Goal: Use online tool/utility: Utilize a website feature to perform a specific function

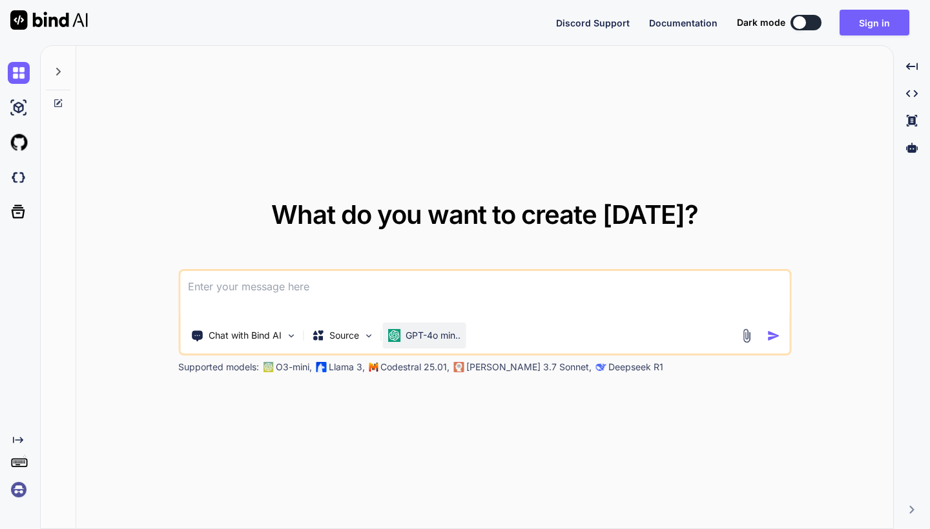
click at [421, 339] on p "GPT-4o min.." at bounding box center [433, 335] width 55 height 13
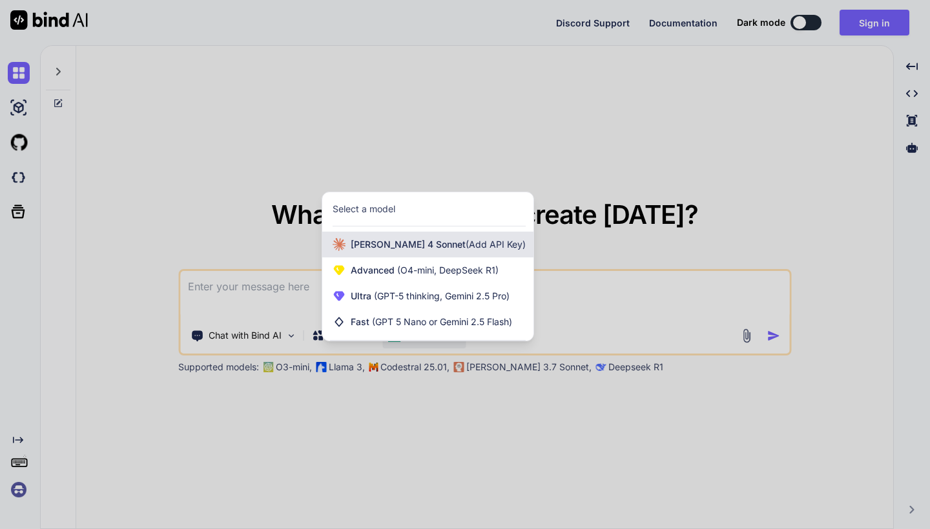
click at [401, 254] on div "[PERSON_NAME] 4 Sonnet (Add API Key)" at bounding box center [427, 245] width 211 height 26
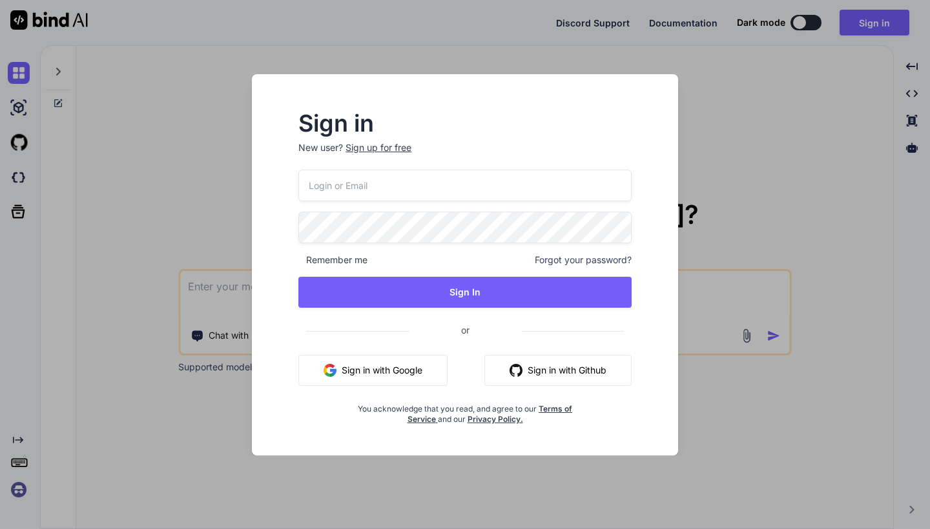
click at [728, 184] on div "Sign in New user? Sign up for free Remember me Forgot your password? Sign In or…" at bounding box center [465, 264] width 930 height 529
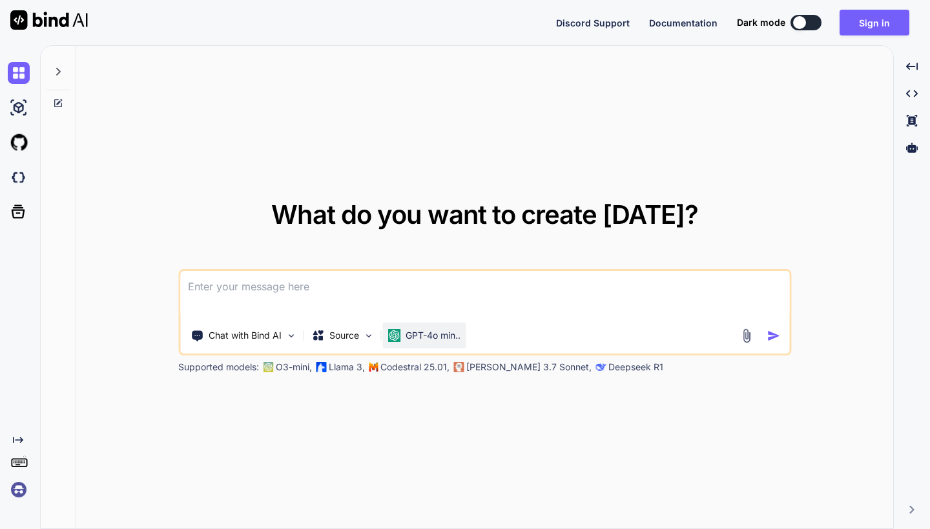
click at [446, 334] on p "GPT-4o min.." at bounding box center [433, 335] width 55 height 13
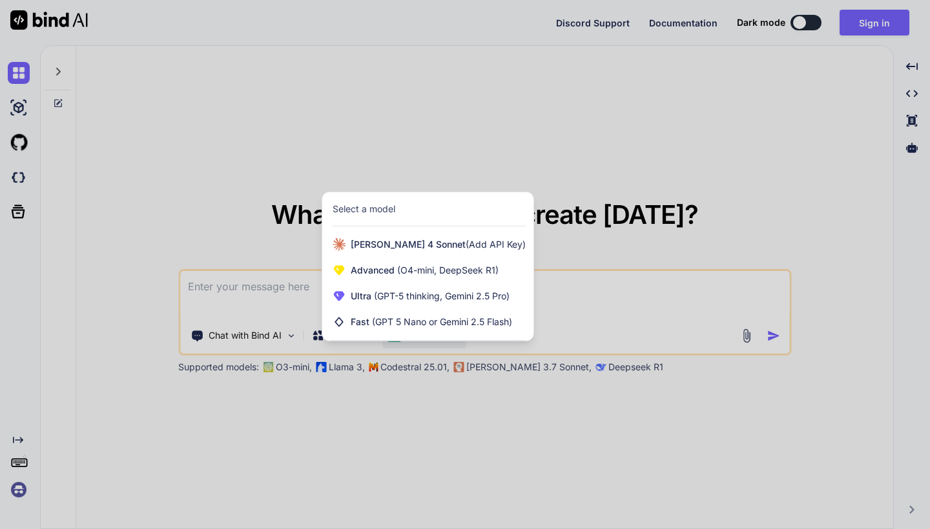
click at [725, 223] on div at bounding box center [465, 264] width 930 height 529
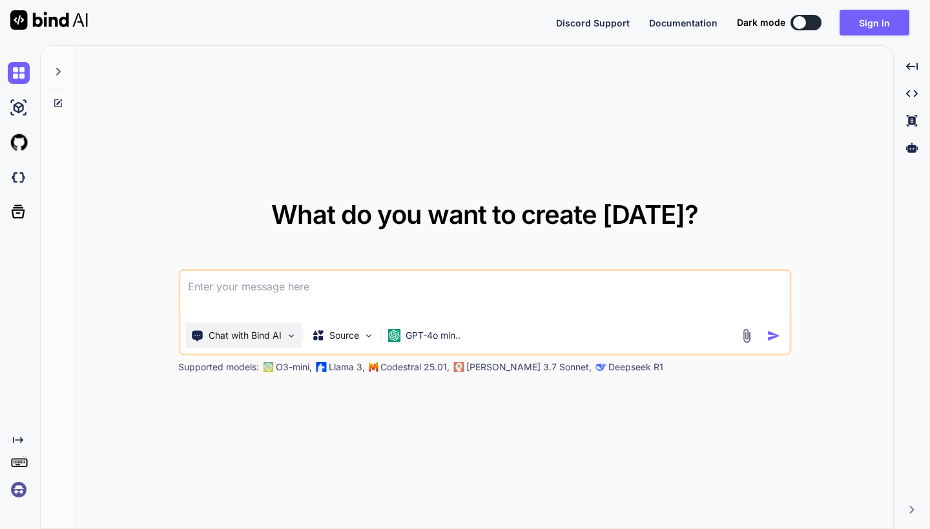
click at [271, 341] on p "Chat with Bind AI" at bounding box center [245, 335] width 73 height 13
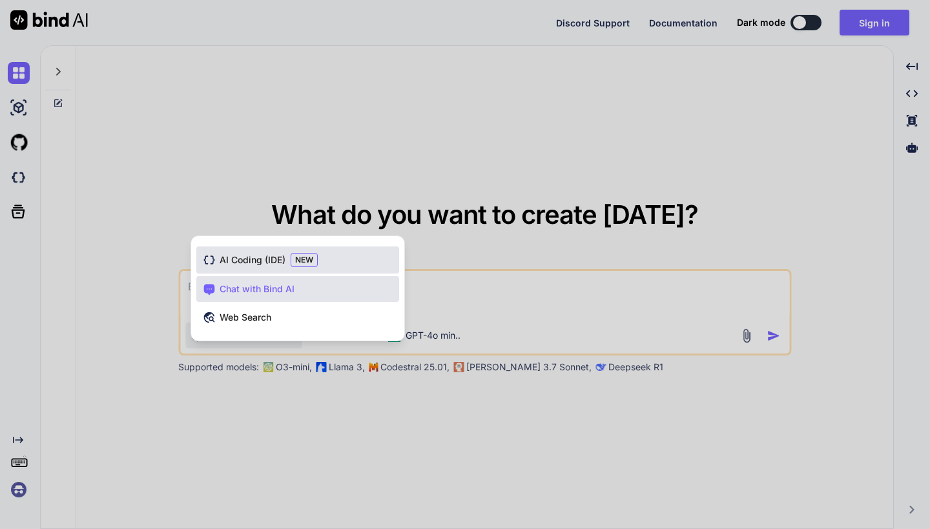
click at [266, 258] on span "AI Coding (IDE)" at bounding box center [253, 260] width 66 height 13
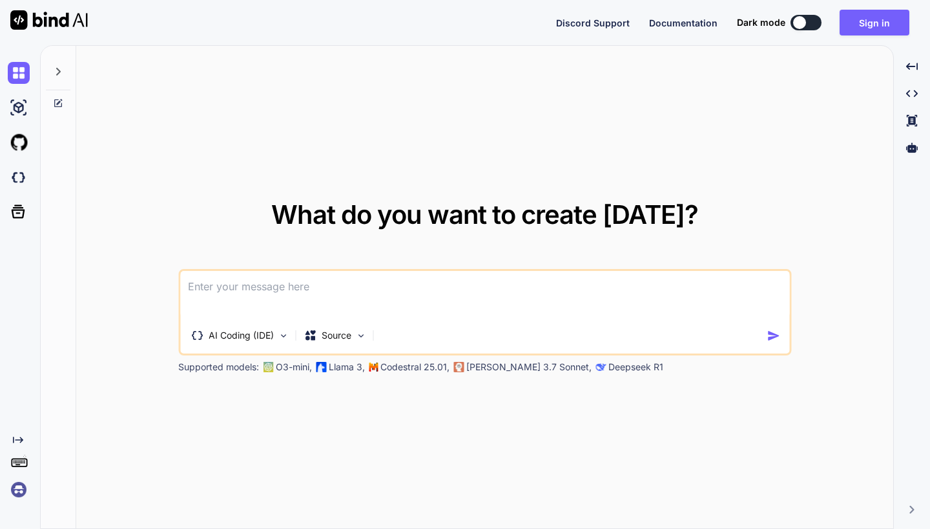
click at [316, 299] on textarea at bounding box center [484, 295] width 609 height 48
click at [21, 111] on img at bounding box center [19, 108] width 22 height 22
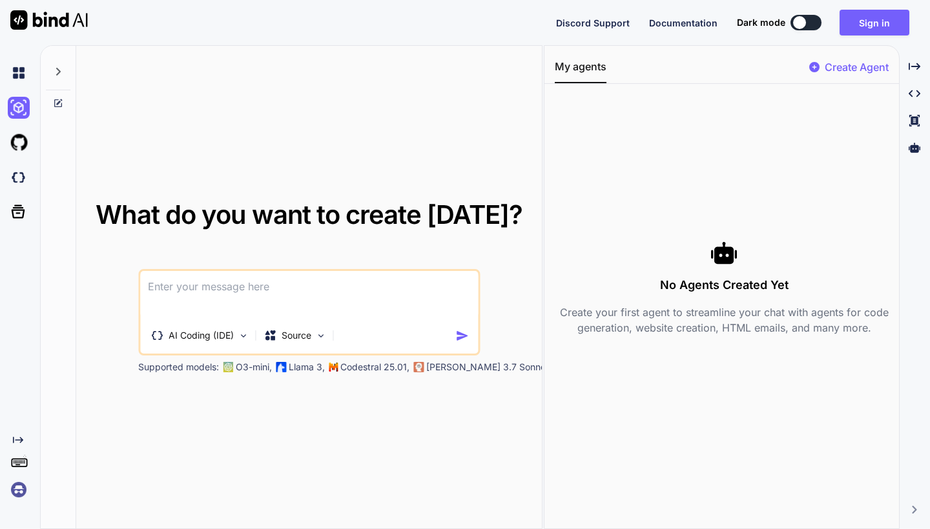
click at [15, 121] on div at bounding box center [21, 107] width 27 height 35
click at [21, 89] on div at bounding box center [21, 73] width 27 height 35
click at [19, 81] on img at bounding box center [19, 73] width 22 height 22
click at [19, 116] on img at bounding box center [19, 108] width 22 height 22
click at [20, 142] on img at bounding box center [19, 143] width 22 height 22
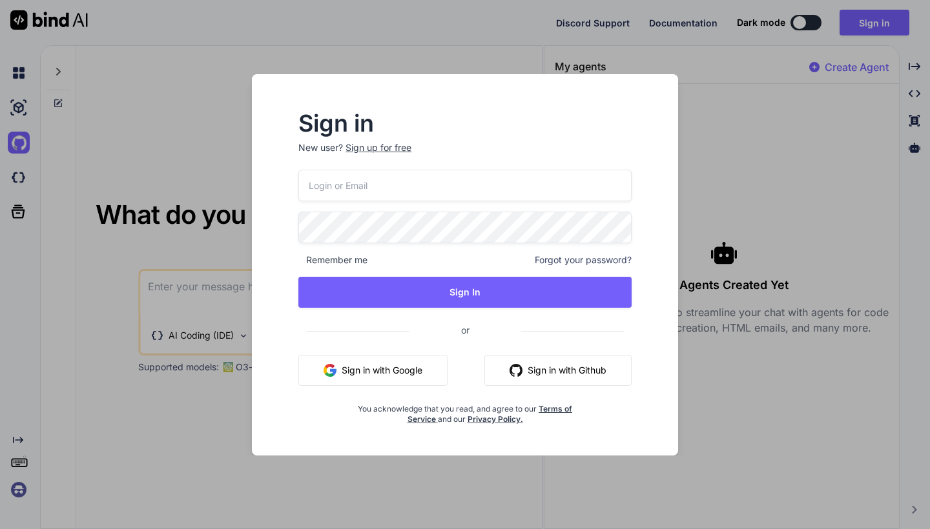
click at [16, 100] on div "Sign in New user? Sign up for free Remember me Forgot your password? Sign In or…" at bounding box center [465, 264] width 930 height 529
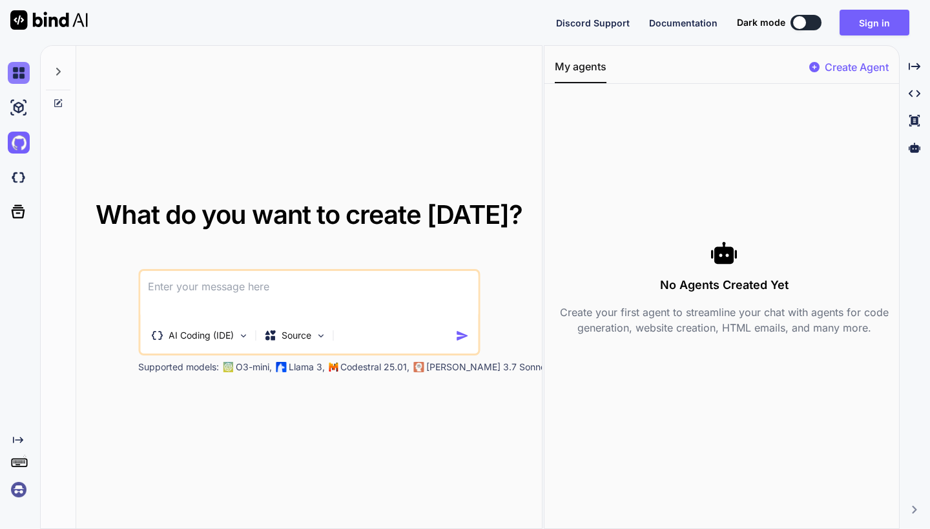
click at [17, 77] on img at bounding box center [19, 73] width 22 height 22
click at [17, 214] on icon at bounding box center [18, 212] width 18 height 18
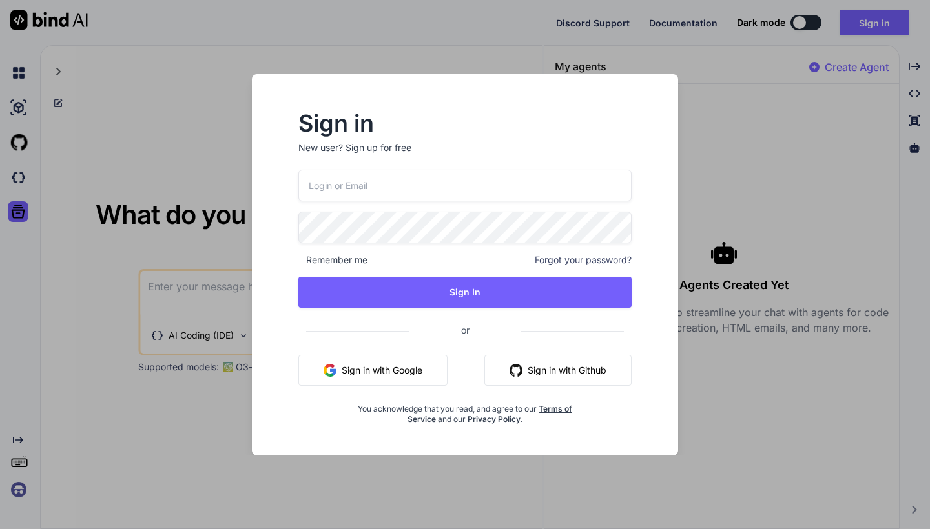
click at [22, 174] on div "Sign in New user? Sign up for free Remember me Forgot your password? Sign In or…" at bounding box center [465, 264] width 930 height 529
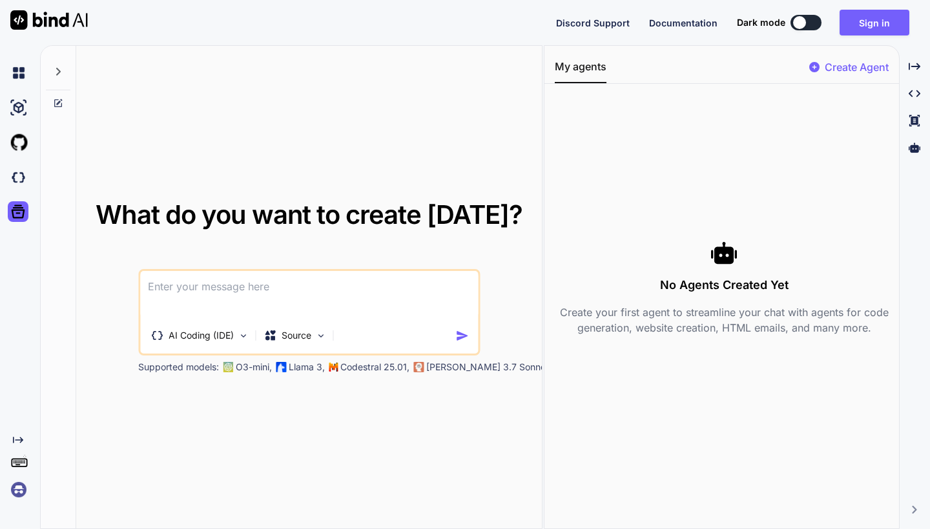
click at [845, 70] on p "Create Agent" at bounding box center [857, 66] width 64 height 15
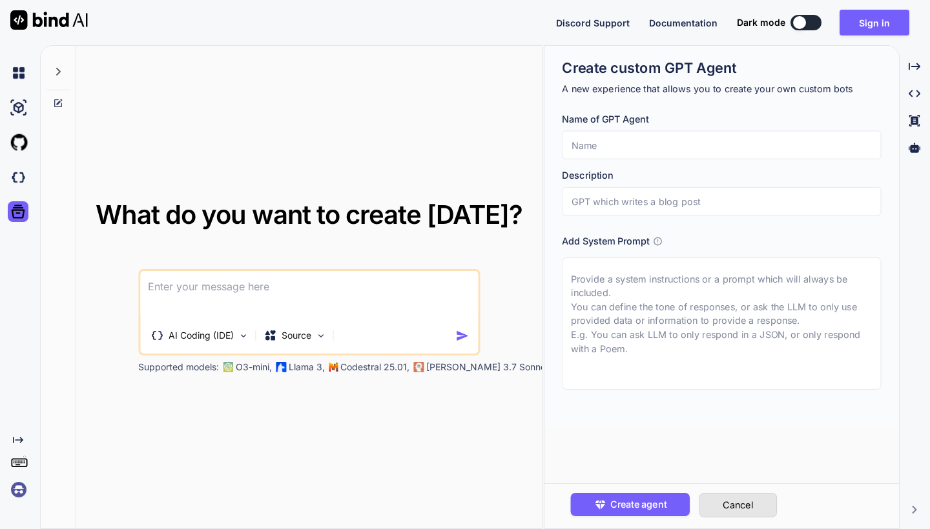
click at [725, 504] on button "Cancel" at bounding box center [738, 505] width 78 height 25
type textarea "x"
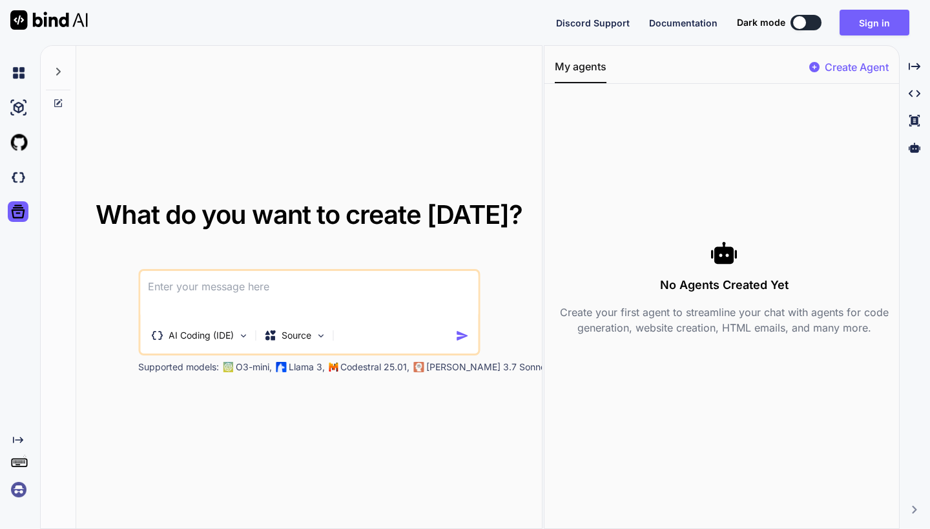
click at [61, 12] on img at bounding box center [48, 19] width 77 height 19
